Goal: Task Accomplishment & Management: Manage account settings

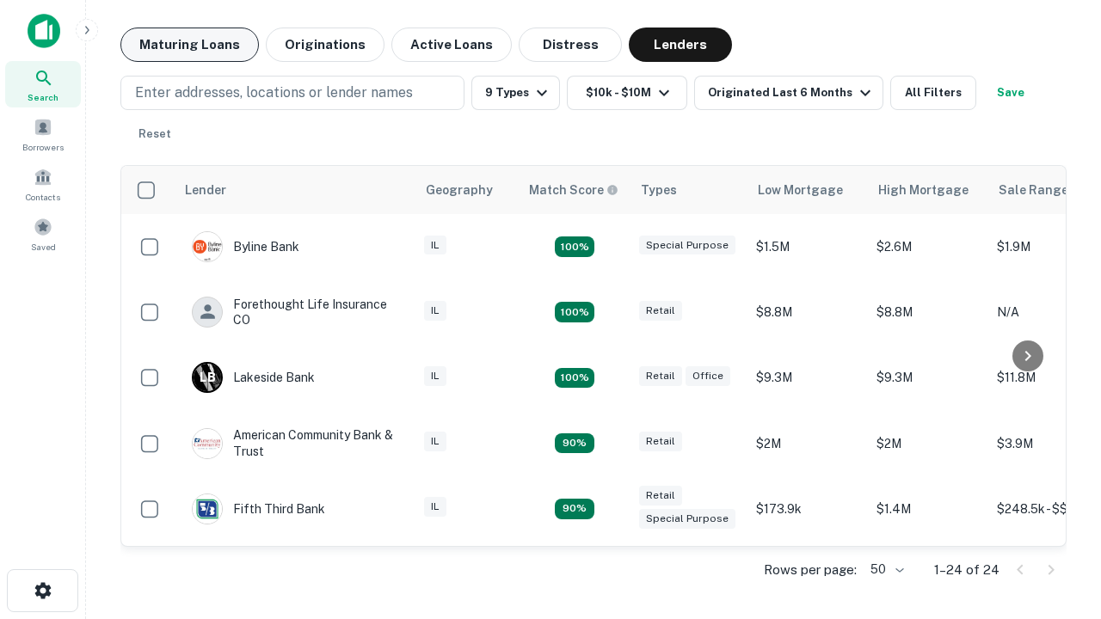
click at [189, 45] on button "Maturing Loans" at bounding box center [189, 45] width 138 height 34
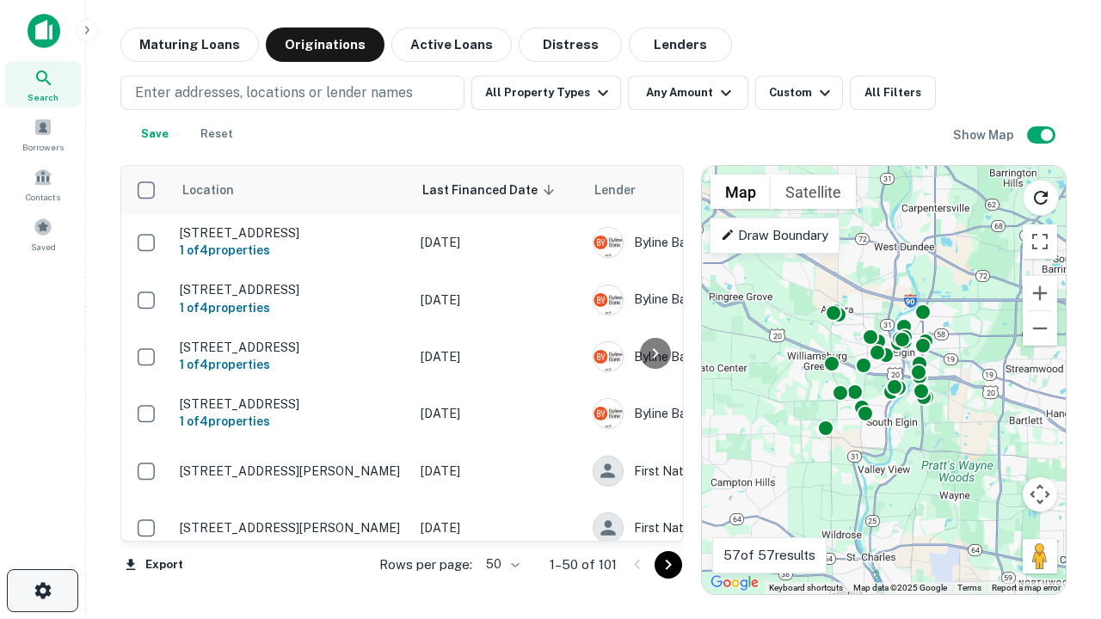
click at [42, 591] on icon "button" at bounding box center [43, 591] width 21 height 21
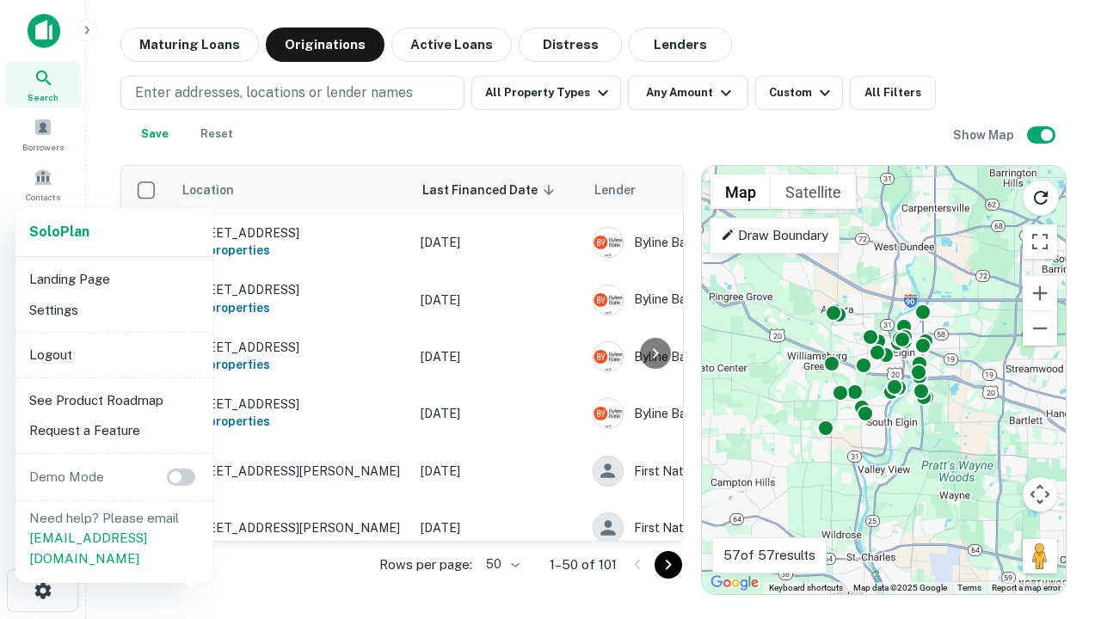
click at [114, 354] on li "Logout" at bounding box center [114, 355] width 184 height 31
